Goal: Task Accomplishment & Management: Manage account settings

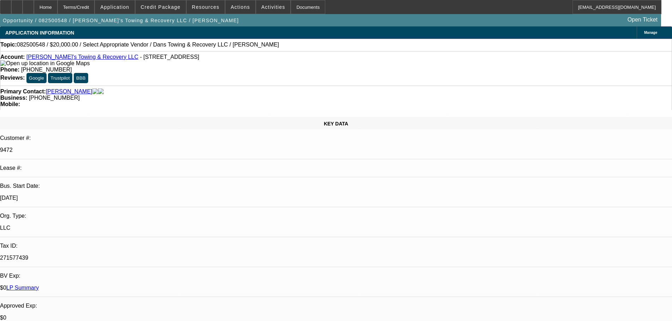
select select "0"
select select "2"
select select "0"
select select "6"
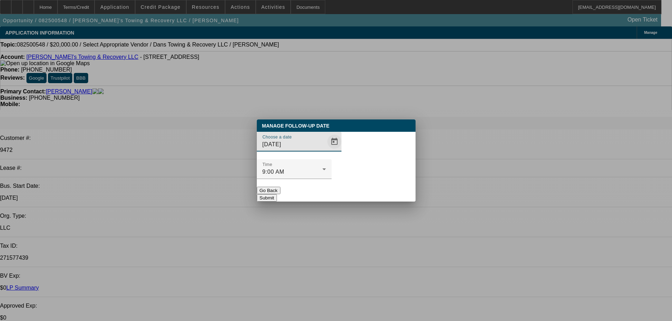
click at [326, 150] on span "Open calendar" at bounding box center [334, 141] width 17 height 17
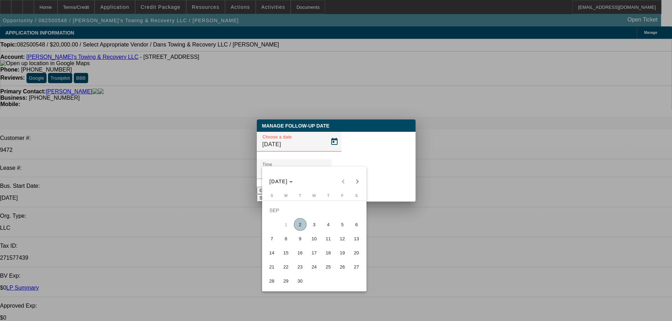
click at [315, 224] on span "3" at bounding box center [314, 224] width 13 height 13
type input "9/3/2025"
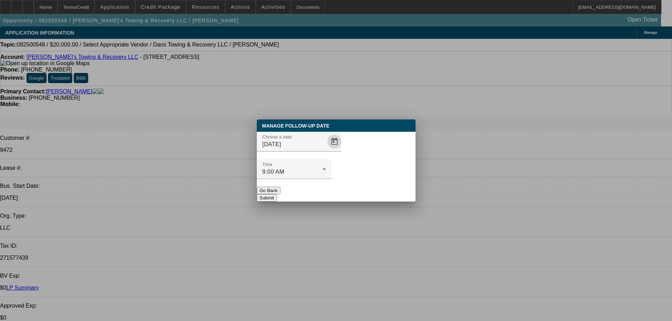
click at [375, 189] on div "Manage Follow-Up Date Choose a date 9/3/2025 Time 9:00 AM Go Back Submit" at bounding box center [336, 161] width 159 height 82
click at [277, 194] on button "Submit" at bounding box center [267, 197] width 20 height 7
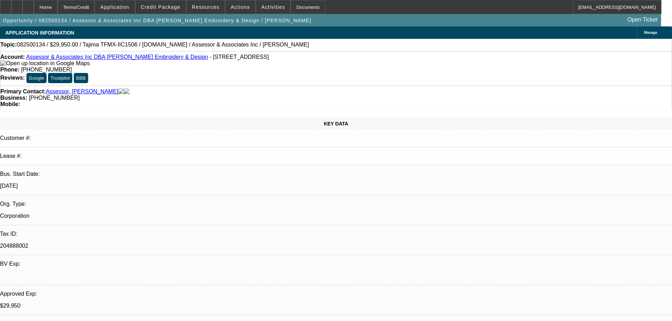
select select "0"
select select "2"
select select "0"
select select "6"
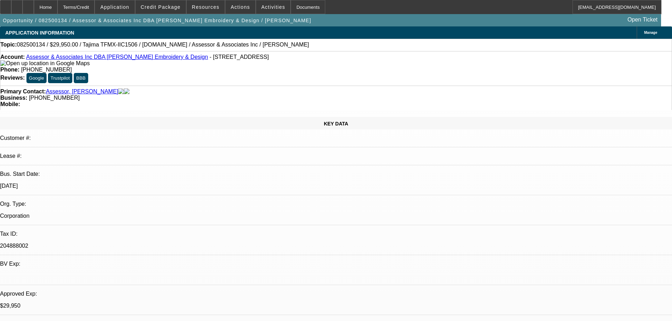
select select "0"
select select "2"
select select "0.1"
select select "4"
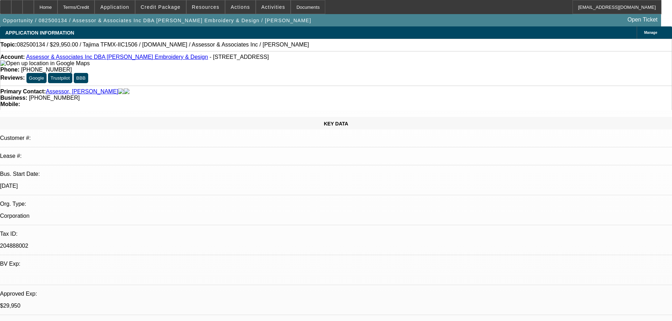
select select "0"
select select "2"
select select "0.1"
select select "4"
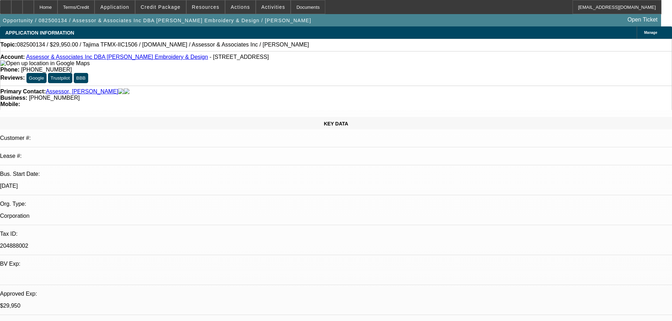
select select "0"
select select "2"
select select "0.1"
select select "4"
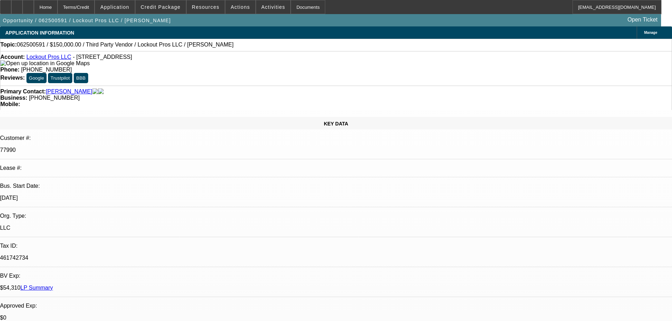
select select "0"
select select "2"
select select "0.1"
select select "4"
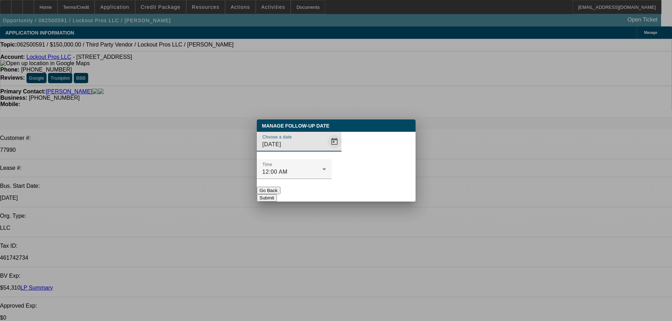
click at [326, 150] on span "Open calendar" at bounding box center [334, 141] width 17 height 17
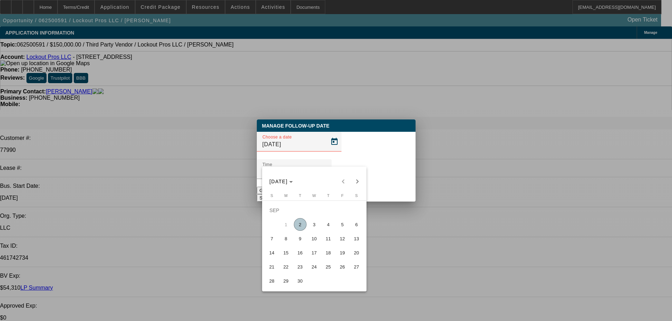
click at [317, 226] on span "3" at bounding box center [314, 224] width 13 height 13
type input "9/3/2025"
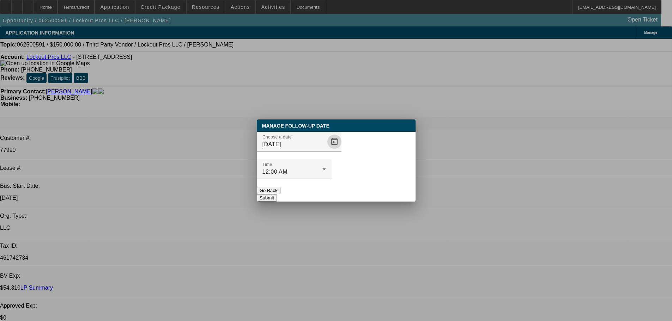
click at [277, 194] on button "Submit" at bounding box center [267, 197] width 20 height 7
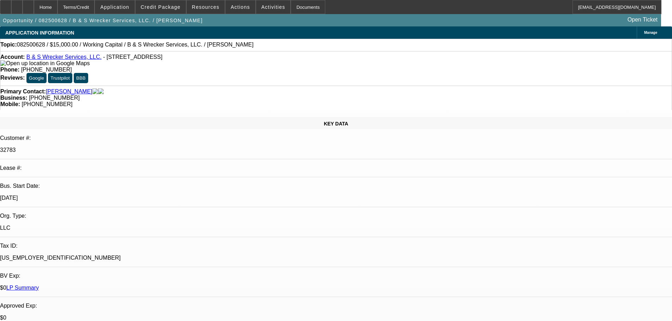
select select "0"
select select "2"
select select "0.1"
select select "4"
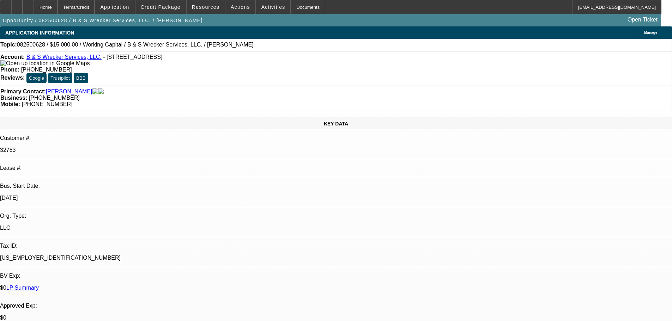
click at [63, 60] on link "B & S Wrecker Services, LLC." at bounding box center [63, 57] width 75 height 6
